Goal: Find specific page/section: Find specific page/section

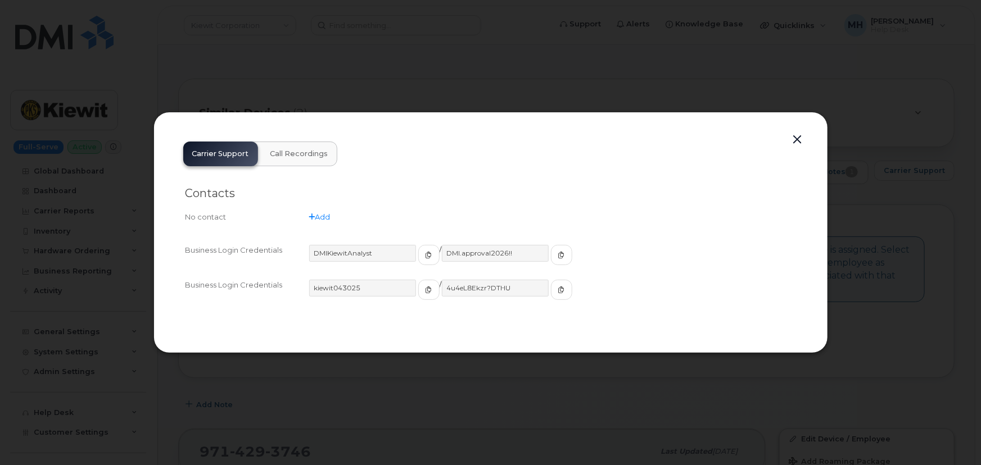
click at [797, 141] on button "button" at bounding box center [797, 140] width 17 height 16
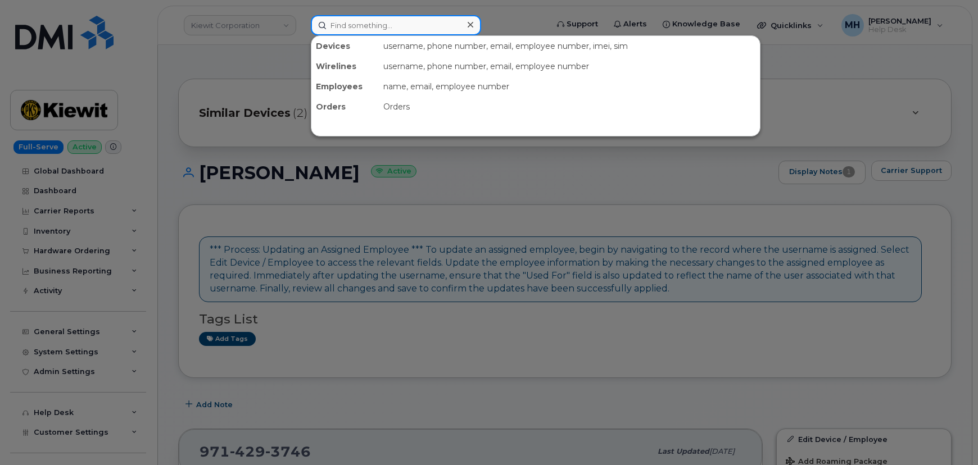
click at [381, 26] on input at bounding box center [396, 25] width 170 height 20
paste input "[PHONE_NUMBER]"
type input "[PHONE_NUMBER]"
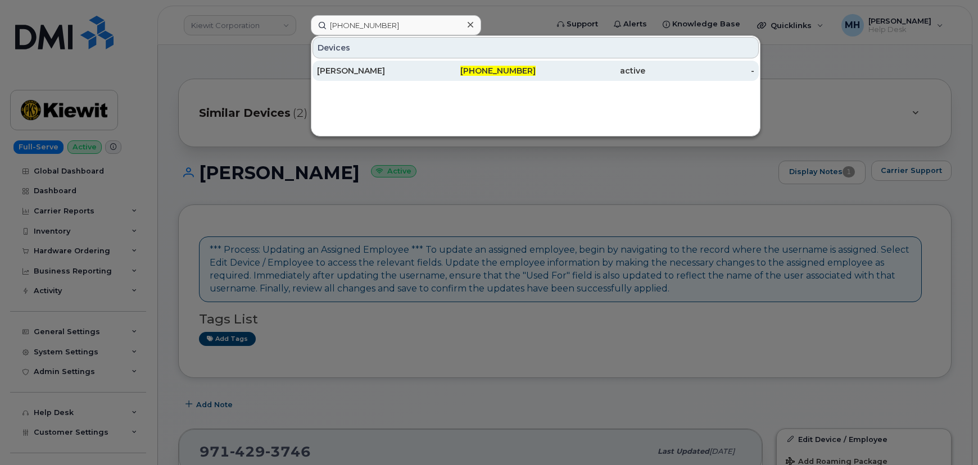
click at [546, 78] on div "active" at bounding box center [591, 71] width 110 height 20
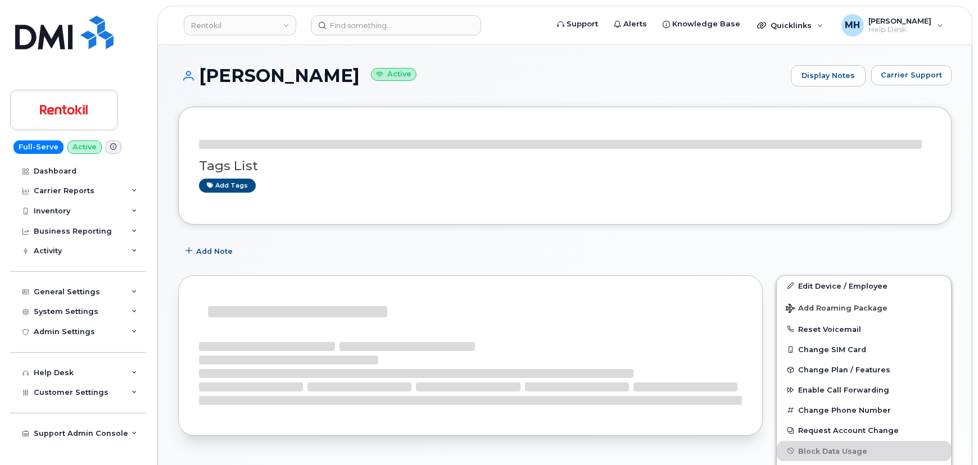
drag, startPoint x: 374, startPoint y: 78, endPoint x: 202, endPoint y: 78, distance: 171.4
click at [202, 78] on h1 "AGUSTIN DORADO Active" at bounding box center [481, 76] width 607 height 20
copy h1 "[PERSON_NAME]"
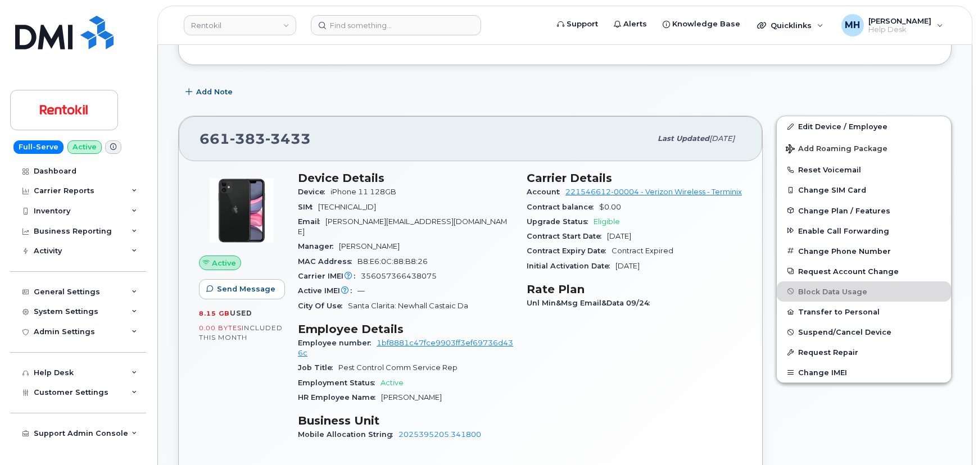
scroll to position [204, 0]
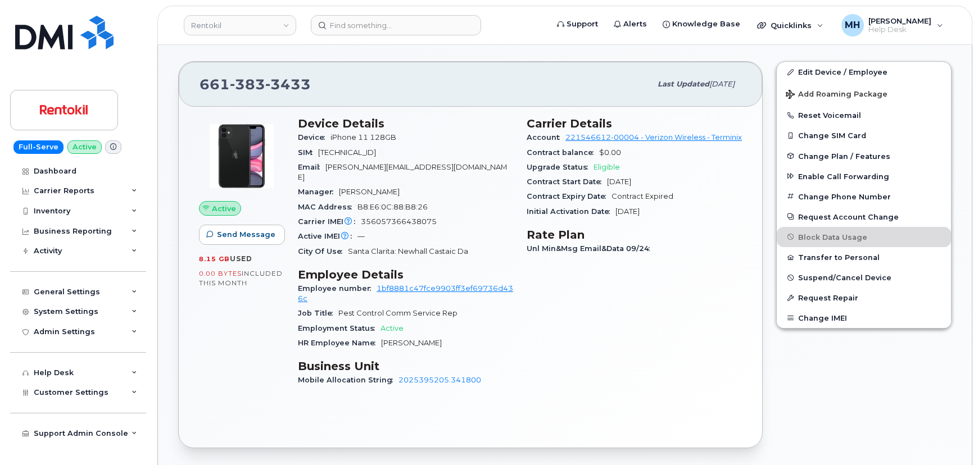
click at [119, 14] on div "Full-Serve Active Dashboard Carrier Reports Monthly Billing Data Daily Data Poo…" at bounding box center [76, 232] width 152 height 465
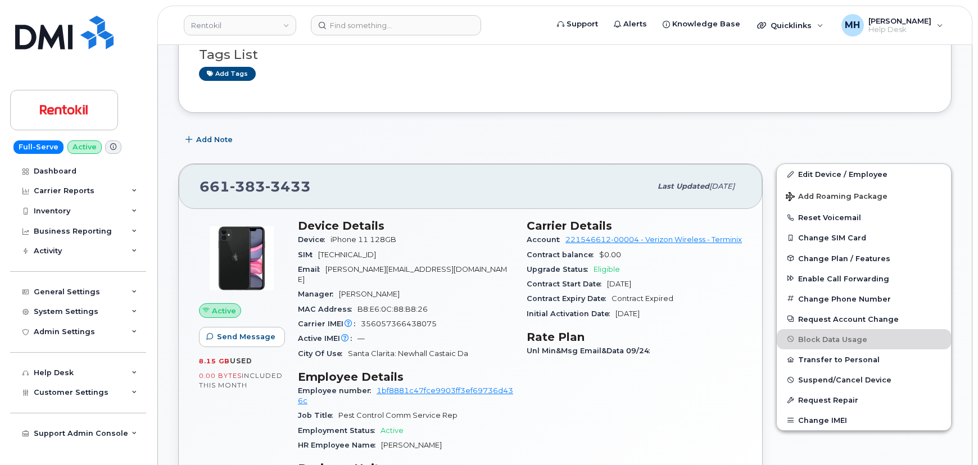
scroll to position [51, 0]
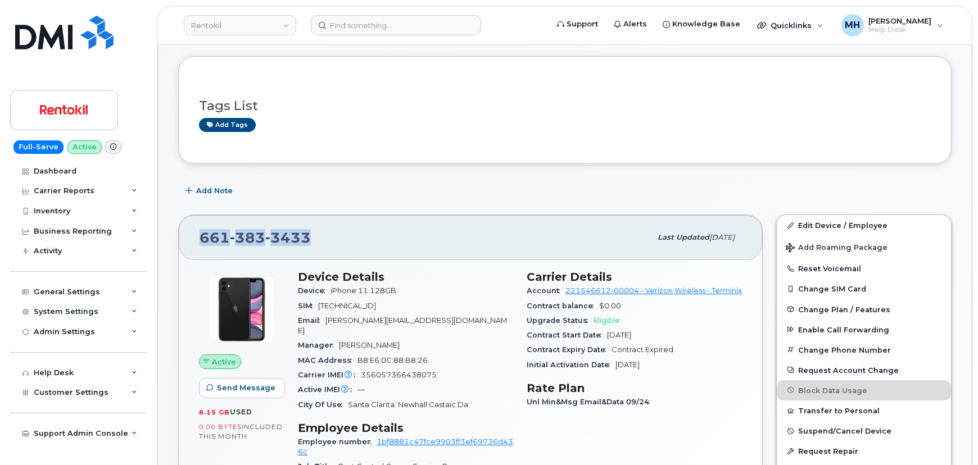
drag, startPoint x: 266, startPoint y: 237, endPoint x: 196, endPoint y: 237, distance: 69.7
click at [196, 237] on div "661 383 3433 Last updated Oct 03, 2025" at bounding box center [470, 237] width 583 height 45
copy span "661 383 3433"
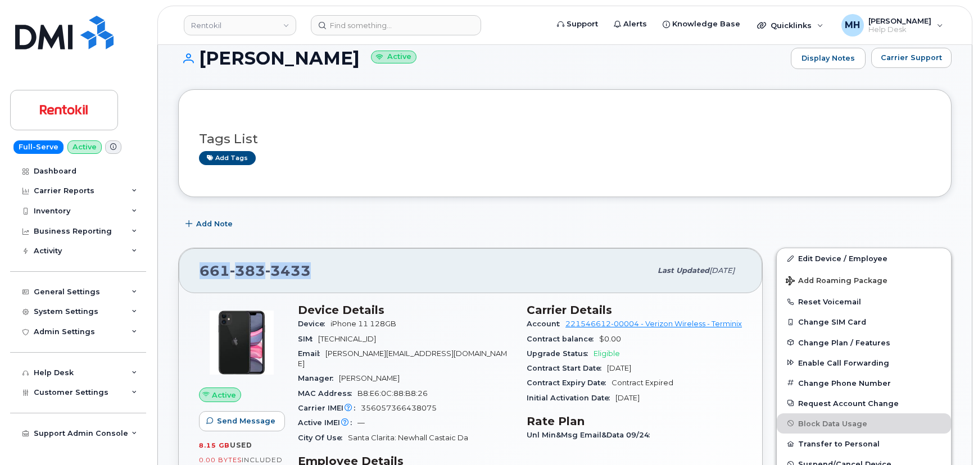
scroll to position [0, 0]
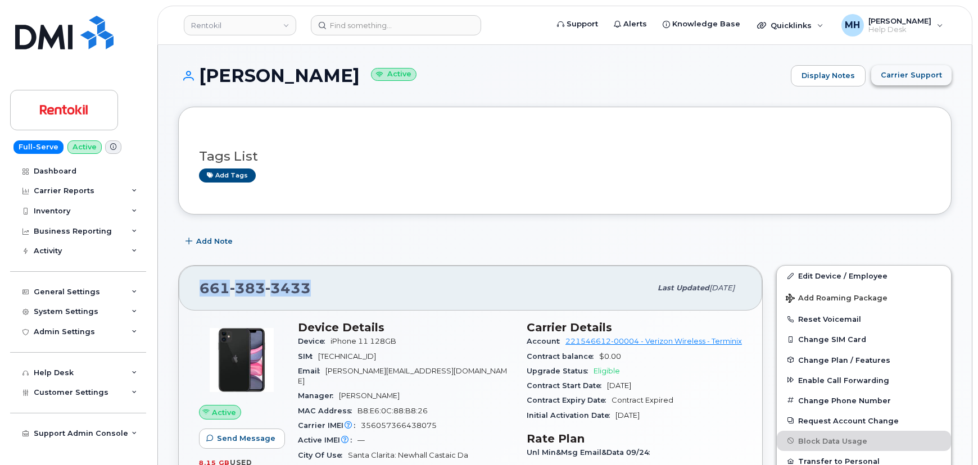
click at [906, 80] on button "Carrier Support" at bounding box center [911, 75] width 80 height 20
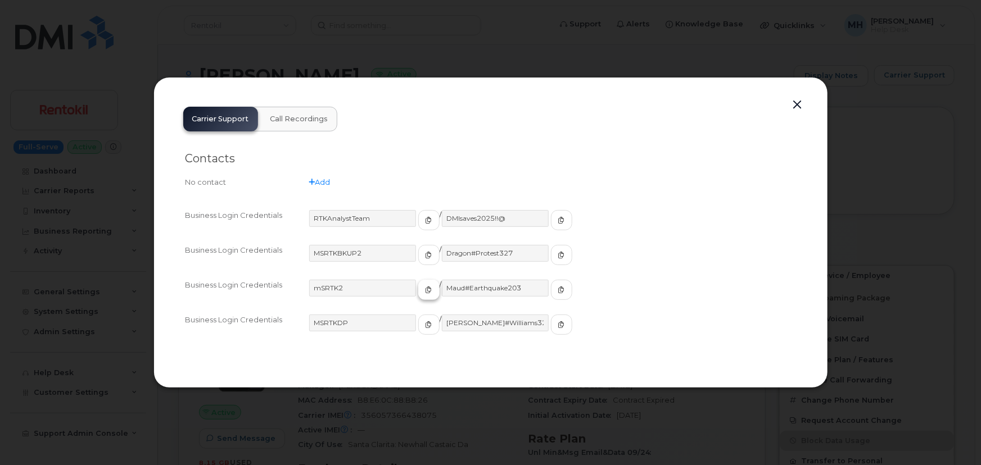
click at [425, 292] on icon "button" at bounding box center [428, 290] width 7 height 7
click at [551, 296] on button "button" at bounding box center [561, 290] width 21 height 20
click at [303, 71] on div at bounding box center [490, 232] width 981 height 465
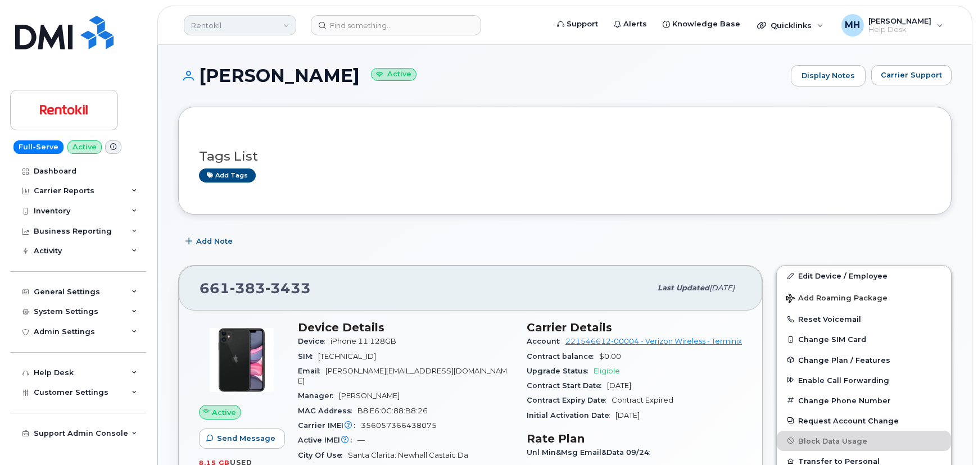
click at [245, 24] on link "Rentokil" at bounding box center [240, 25] width 112 height 20
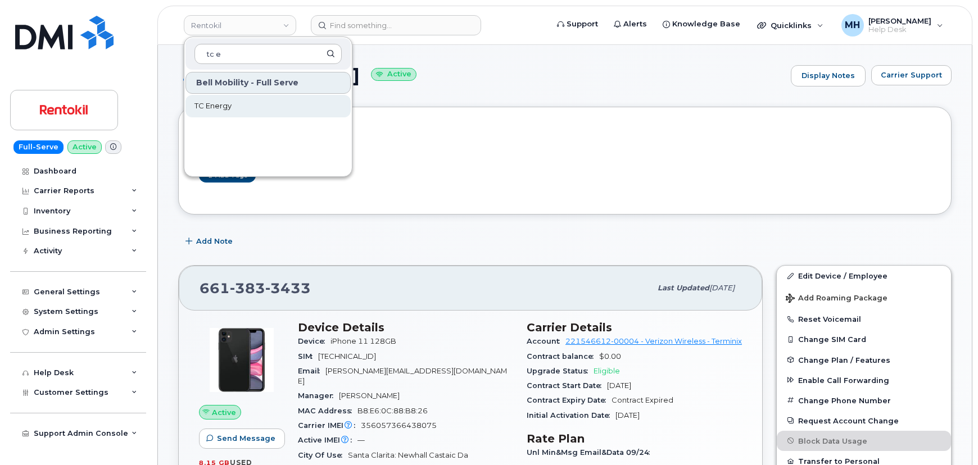
type input "tc e"
click at [234, 112] on link "TC Energy" at bounding box center [267, 106] width 165 height 22
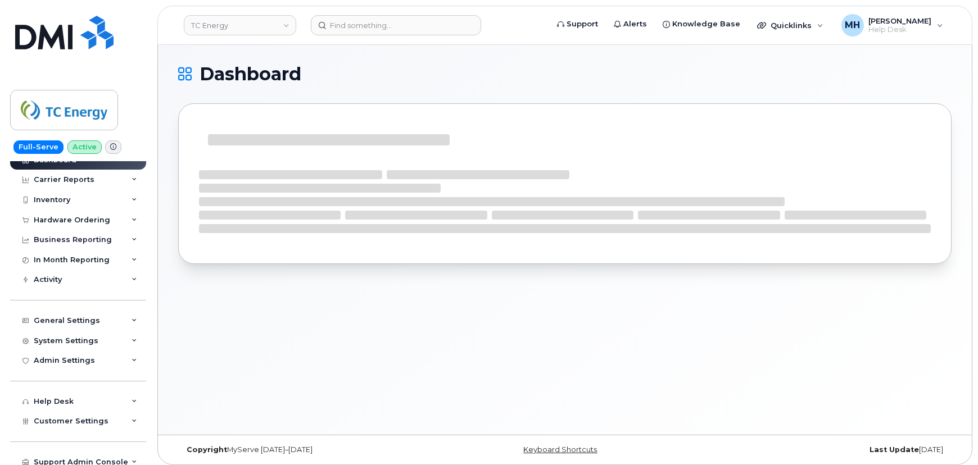
scroll to position [17, 0]
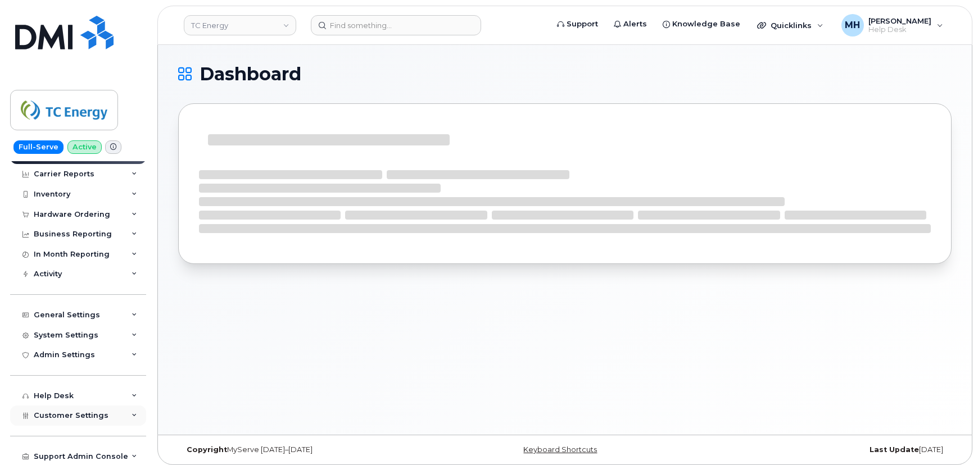
click at [88, 419] on span "Customer Settings" at bounding box center [71, 415] width 75 height 8
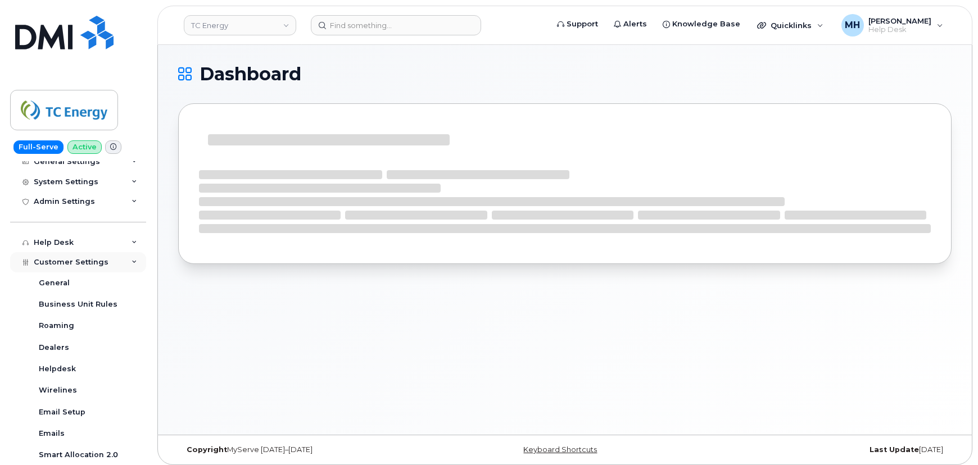
scroll to position [273, 0]
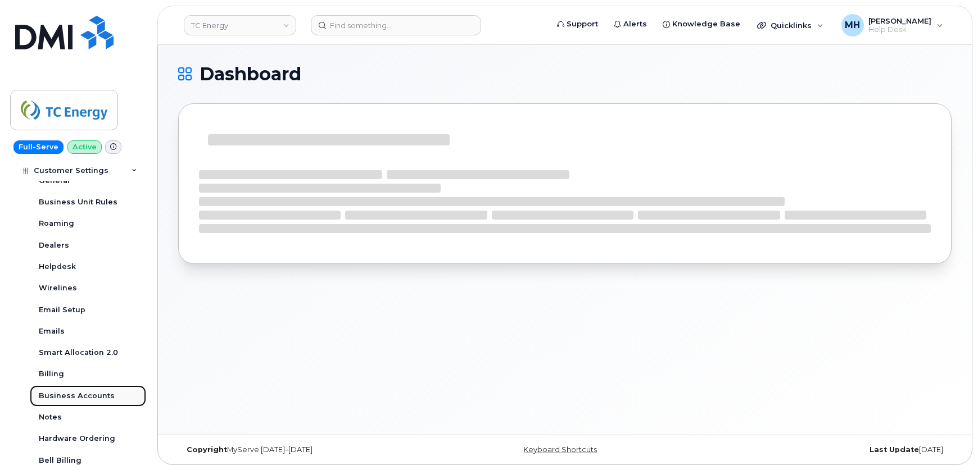
click at [101, 396] on div "Business Accounts" at bounding box center [77, 396] width 76 height 10
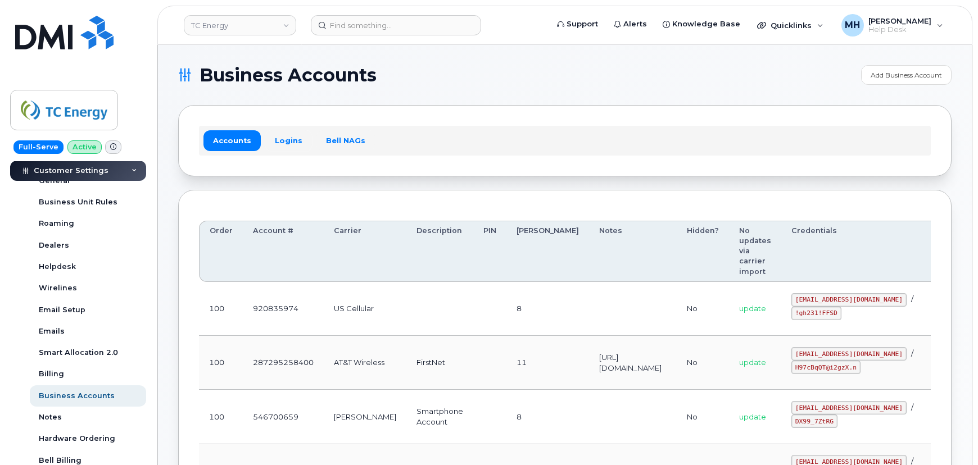
click at [285, 143] on link "Logins" at bounding box center [288, 140] width 47 height 20
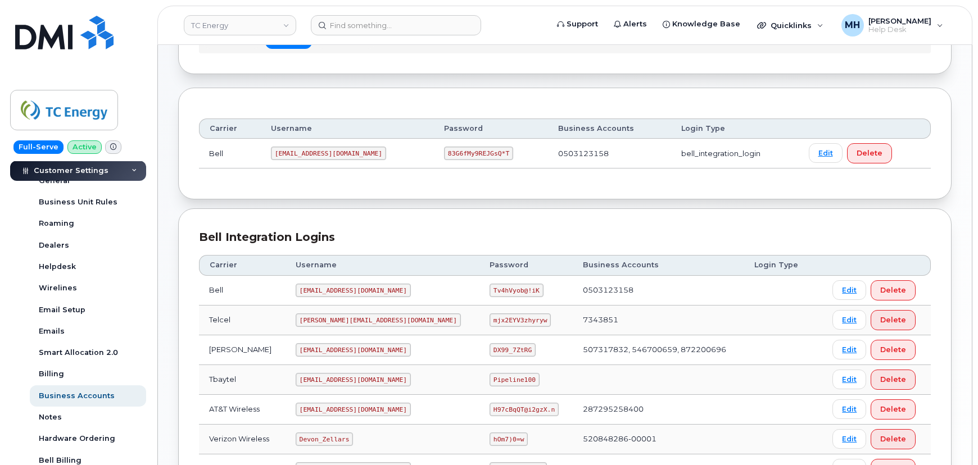
scroll to position [102, 0]
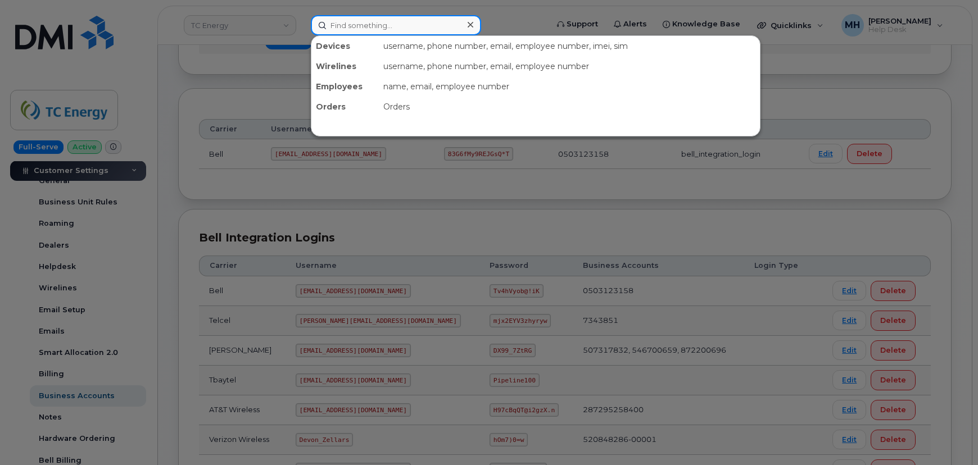
click at [369, 26] on input at bounding box center [396, 25] width 170 height 20
paste input "[PHONE_NUMBER]"
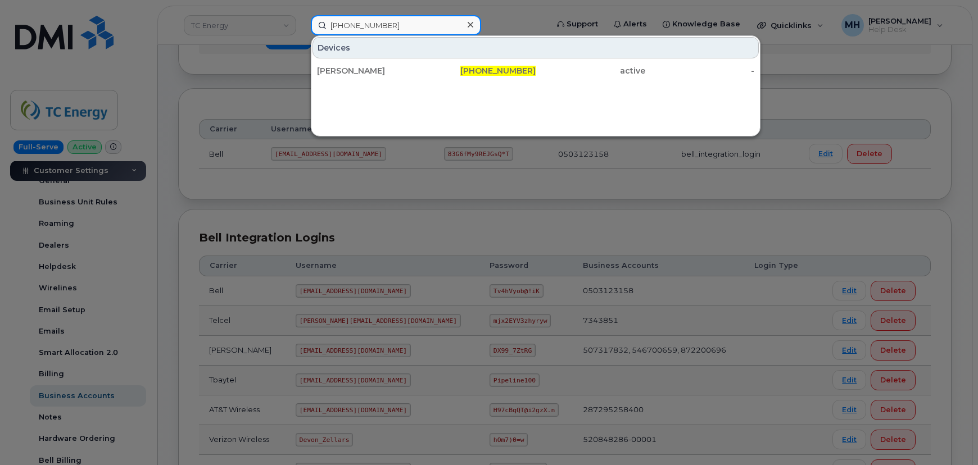
type input "[PHONE_NUMBER]"
click at [380, 70] on div "[PERSON_NAME]" at bounding box center [372, 70] width 110 height 11
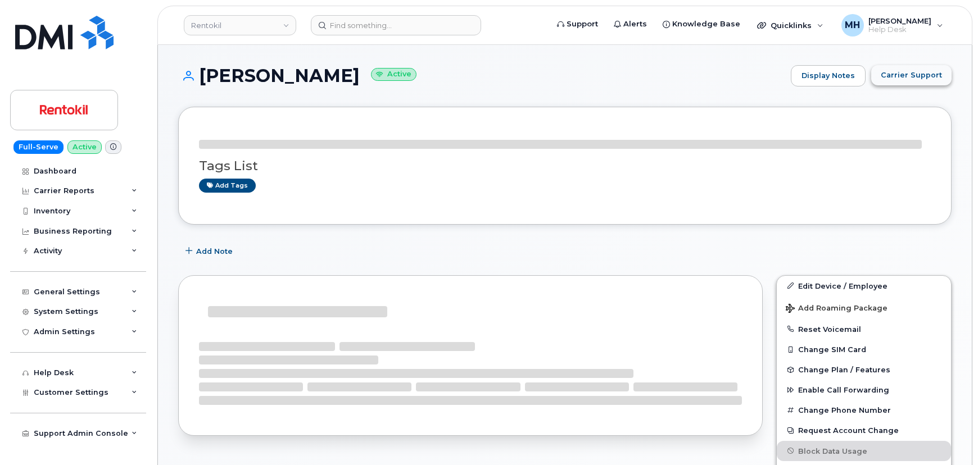
click at [937, 78] on span "Carrier Support" at bounding box center [911, 75] width 61 height 11
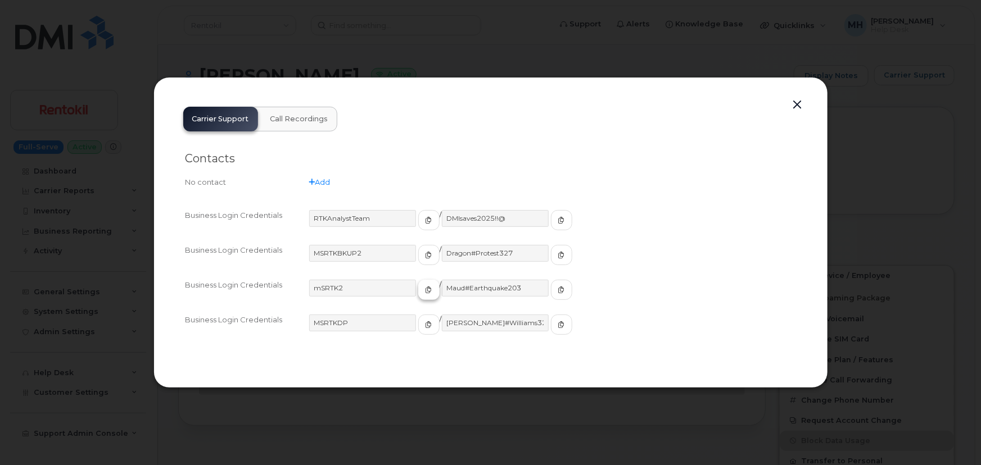
drag, startPoint x: 409, startPoint y: 294, endPoint x: 439, endPoint y: 294, distance: 30.3
click at [424, 294] on span "button" at bounding box center [429, 290] width 10 height 10
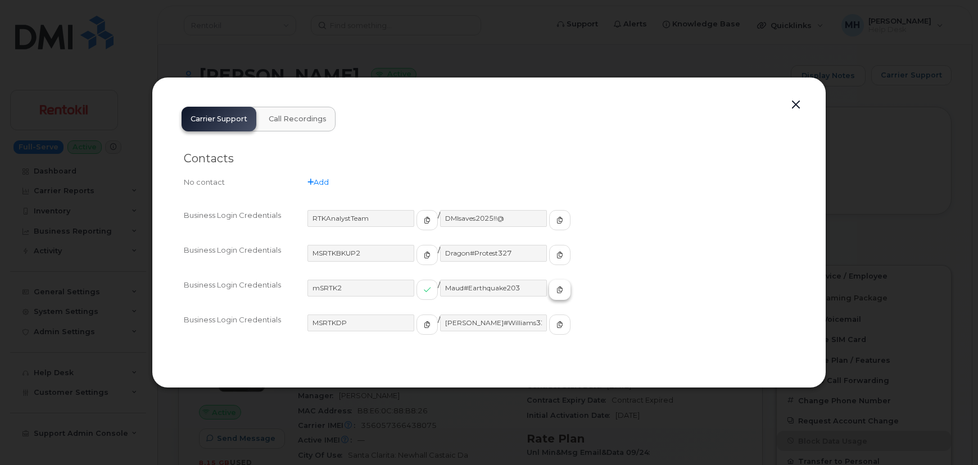
click at [549, 288] on button "button" at bounding box center [559, 290] width 21 height 20
click at [3, 119] on div at bounding box center [489, 232] width 978 height 465
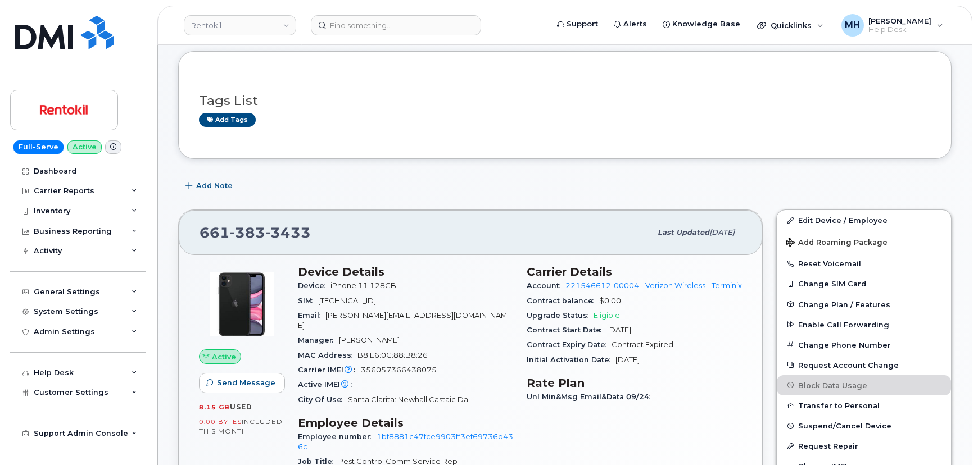
scroll to position [153, 0]
